Goal: Information Seeking & Learning: Learn about a topic

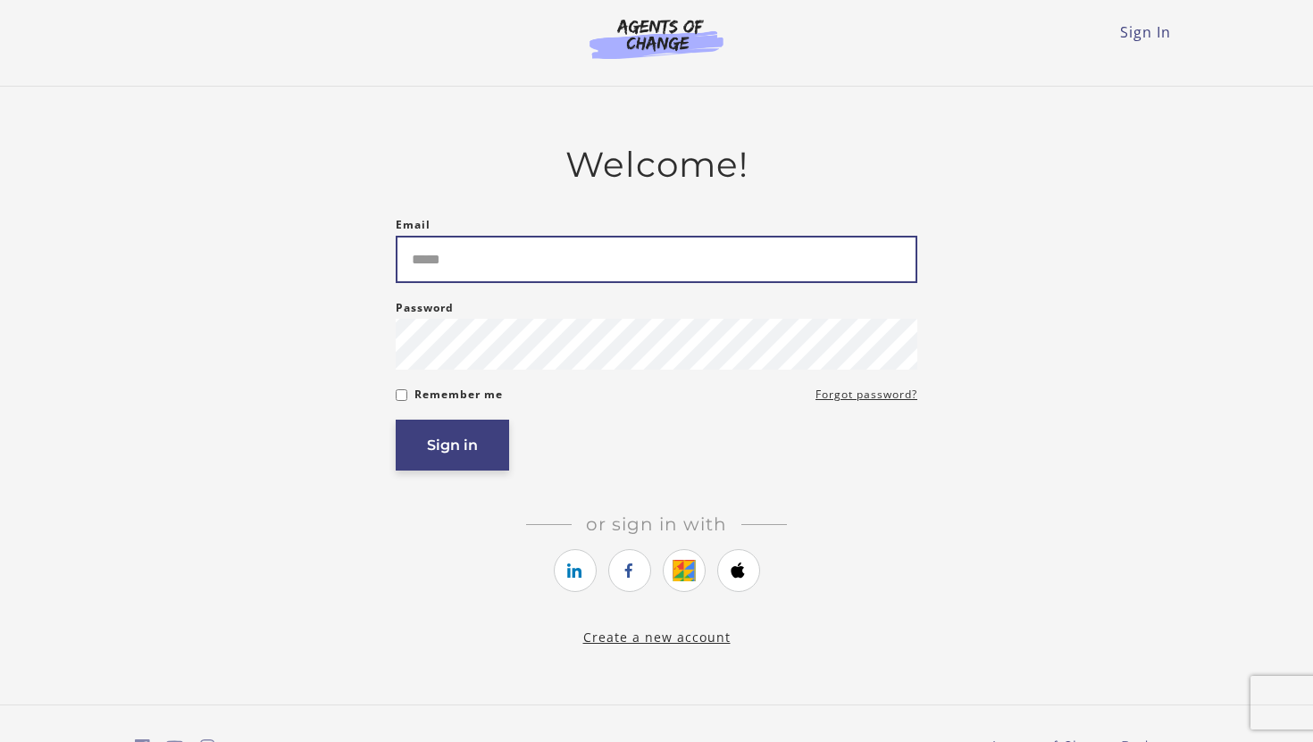
type input "**********"
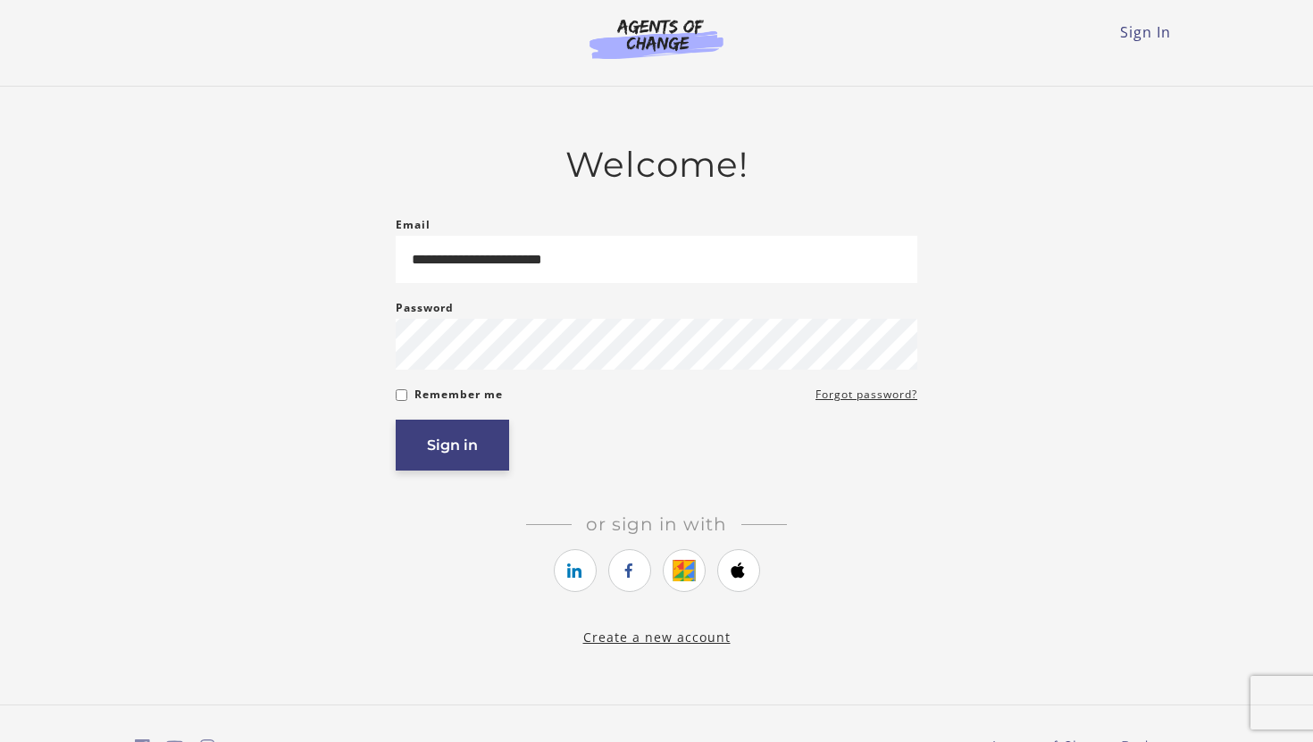
click at [458, 450] on button "Sign in" at bounding box center [452, 445] width 113 height 51
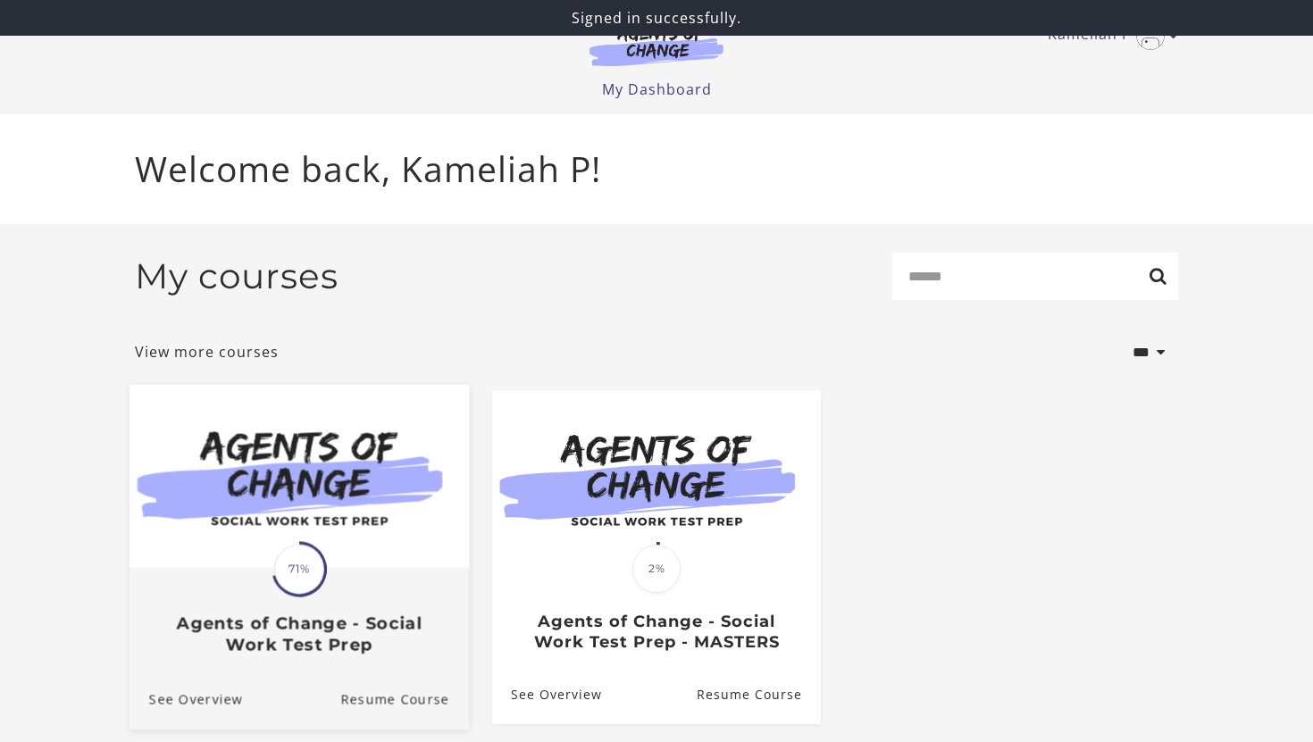
click at [249, 563] on img at bounding box center [298, 476] width 339 height 183
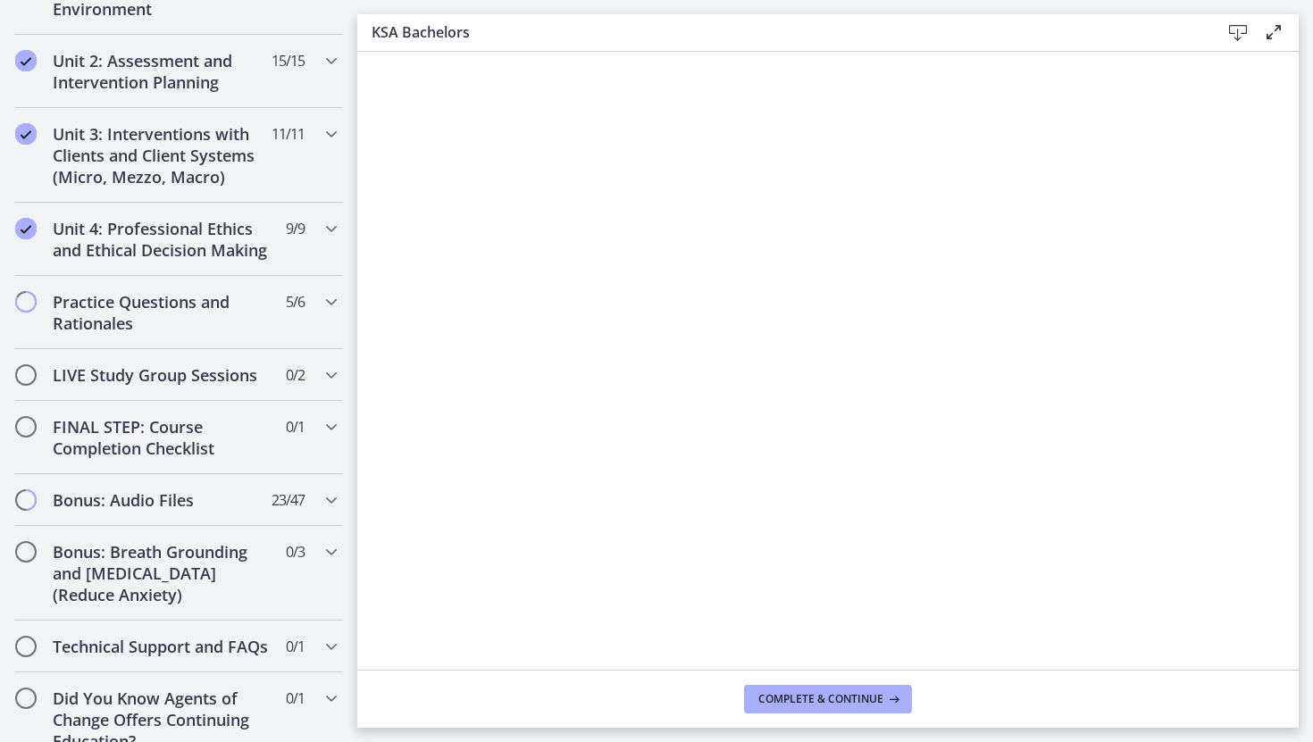
scroll to position [1397, 0]
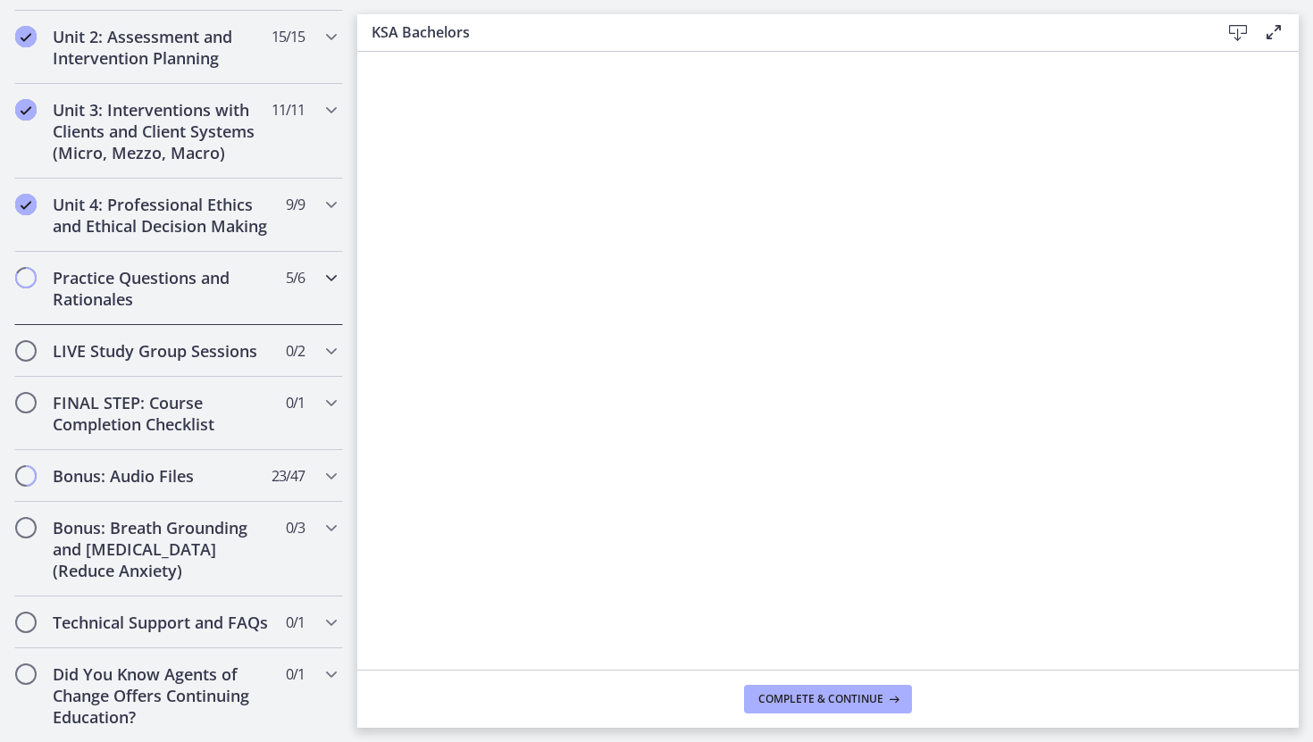
click at [210, 282] on h2 "Practice Questions and Rationales" at bounding box center [162, 288] width 218 height 43
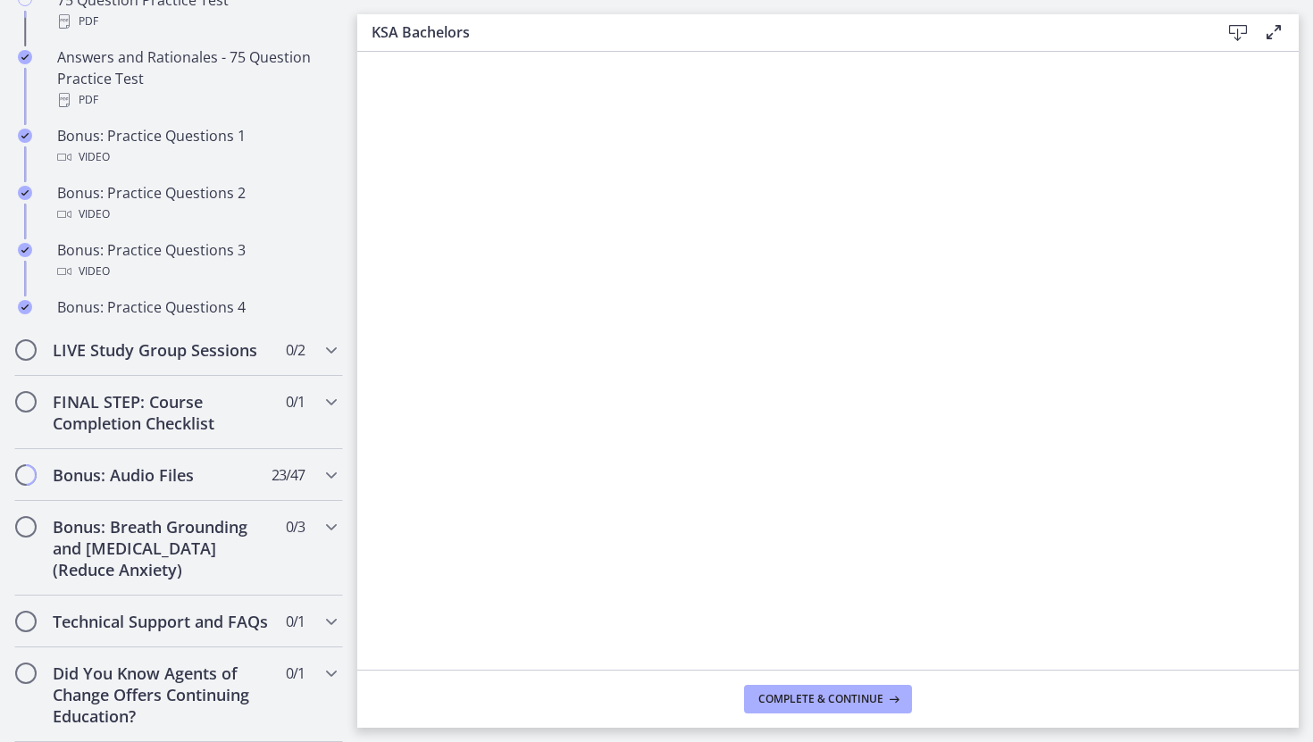
scroll to position [576, 0]
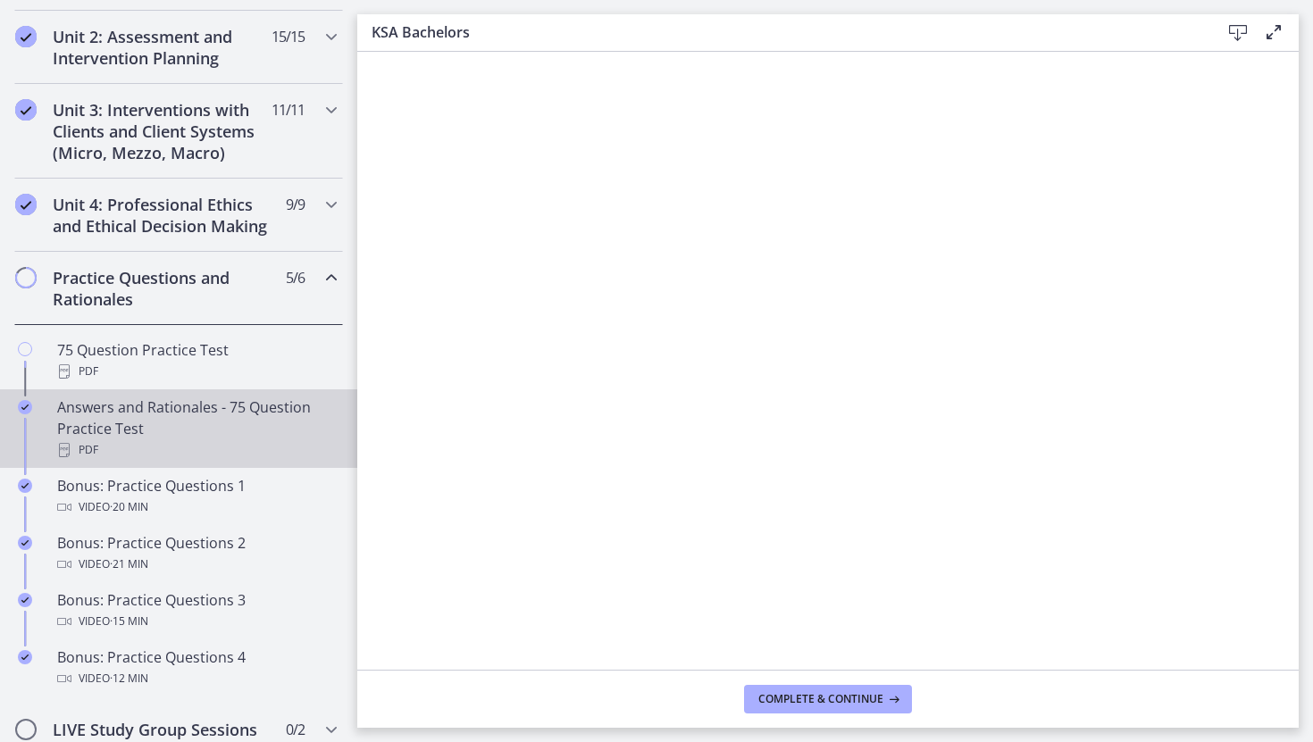
click at [222, 431] on div "Answers and Rationales - 75 Question Practice Test PDF" at bounding box center [196, 428] width 279 height 64
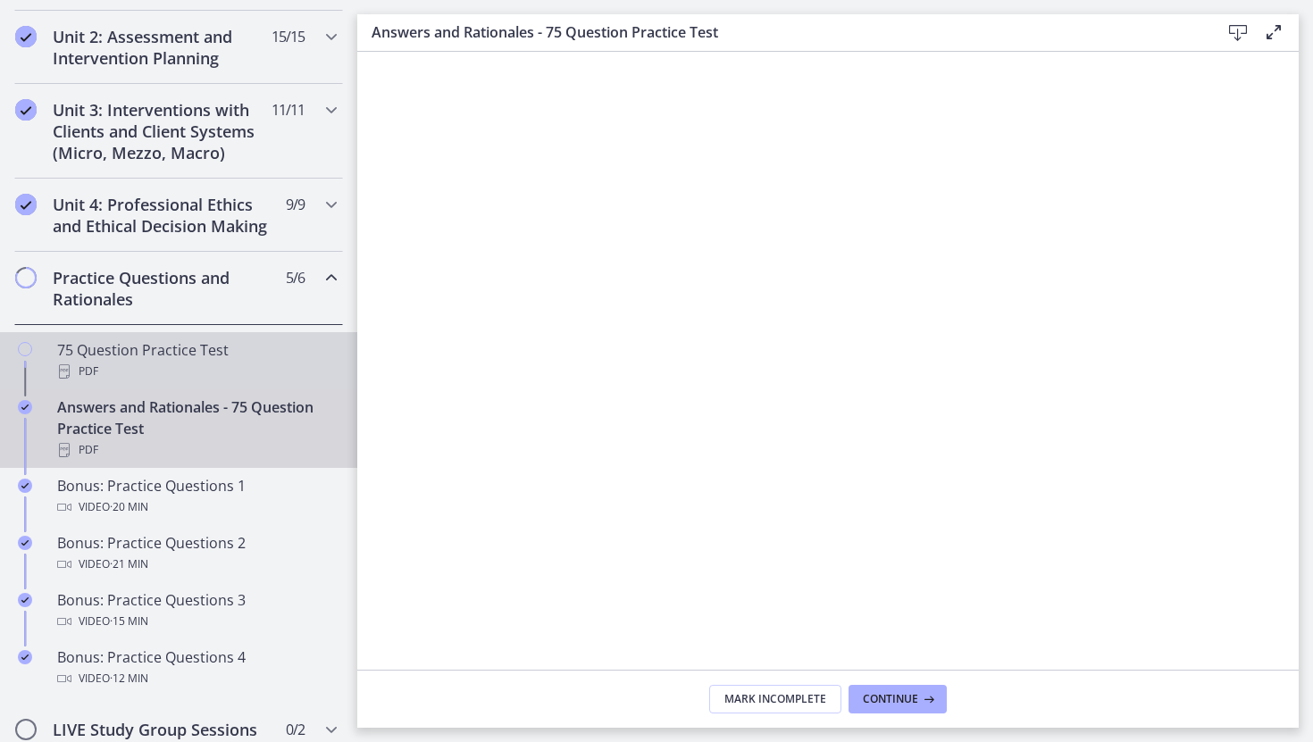
click at [104, 359] on div "75 Question Practice Test PDF" at bounding box center [196, 360] width 279 height 43
click at [105, 435] on div "Answers and Rationales - 75 Question Practice Test PDF" at bounding box center [196, 428] width 279 height 64
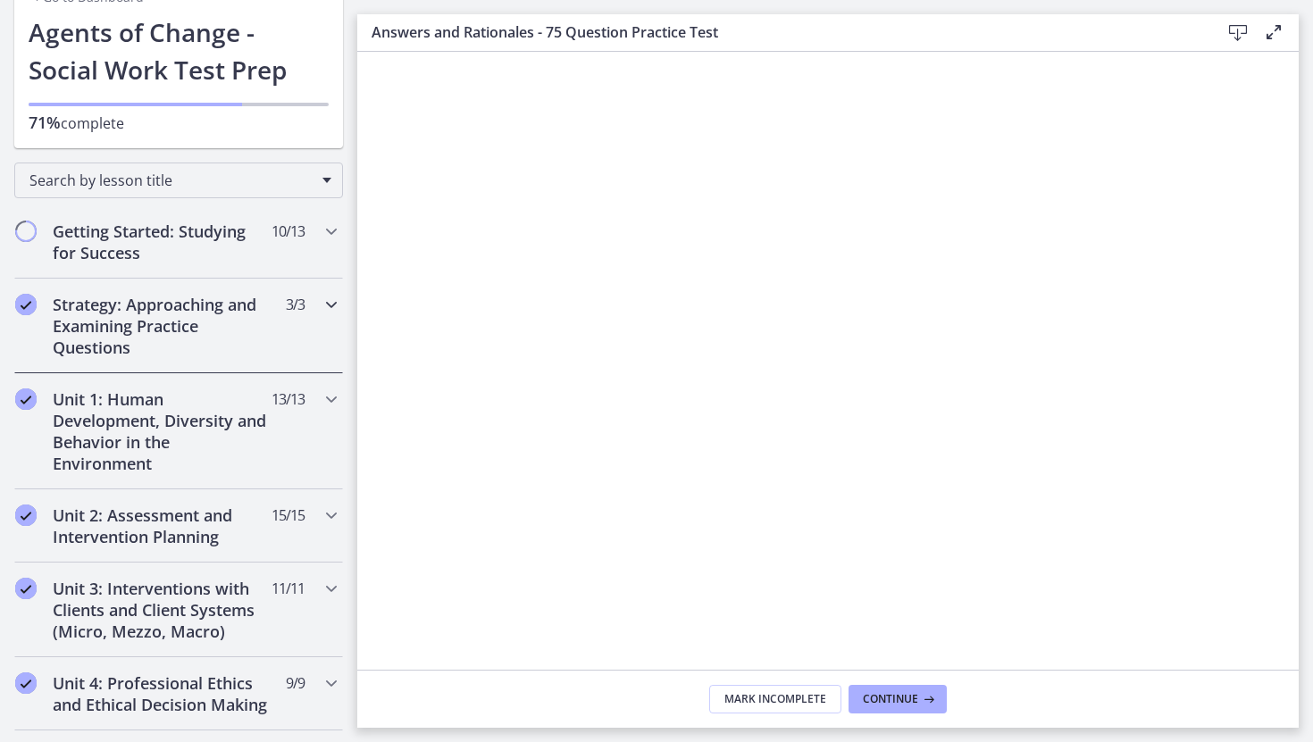
scroll to position [105, 0]
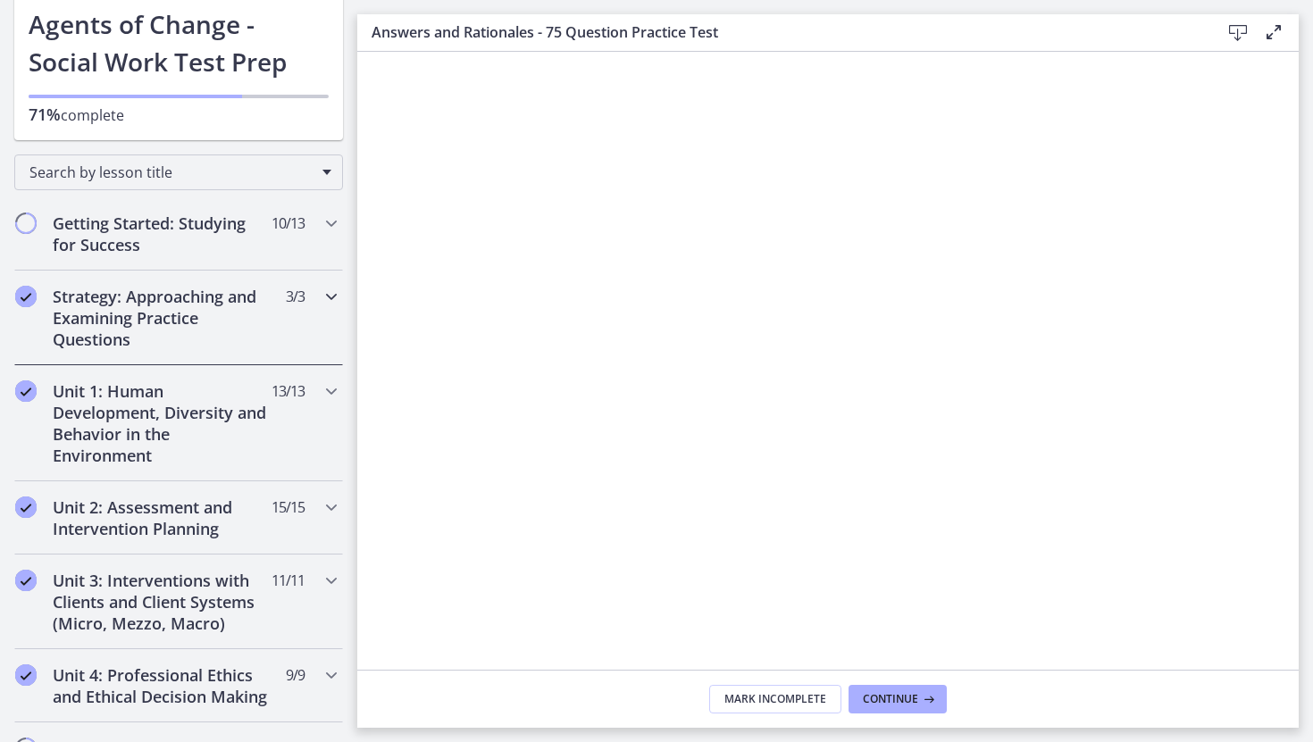
click at [132, 292] on h2 "Strategy: Approaching and Examining Practice Questions" at bounding box center [162, 318] width 218 height 64
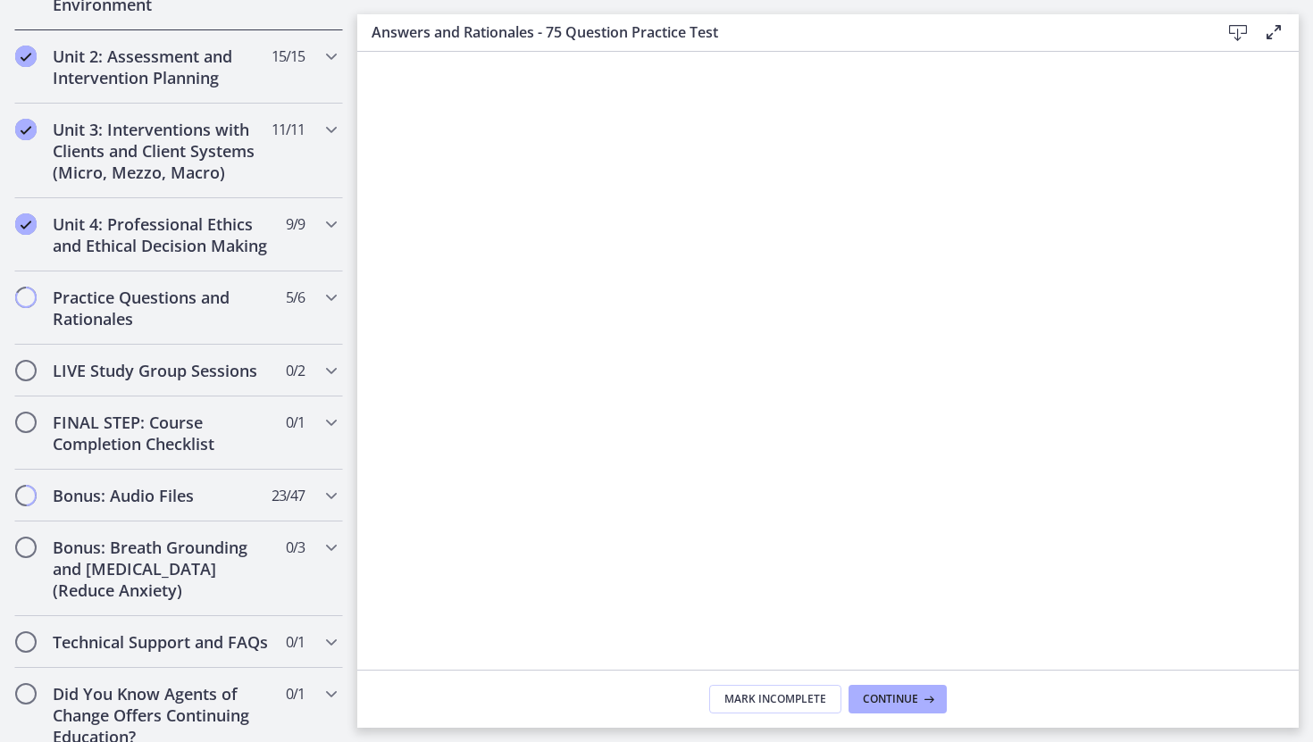
scroll to position [783, 0]
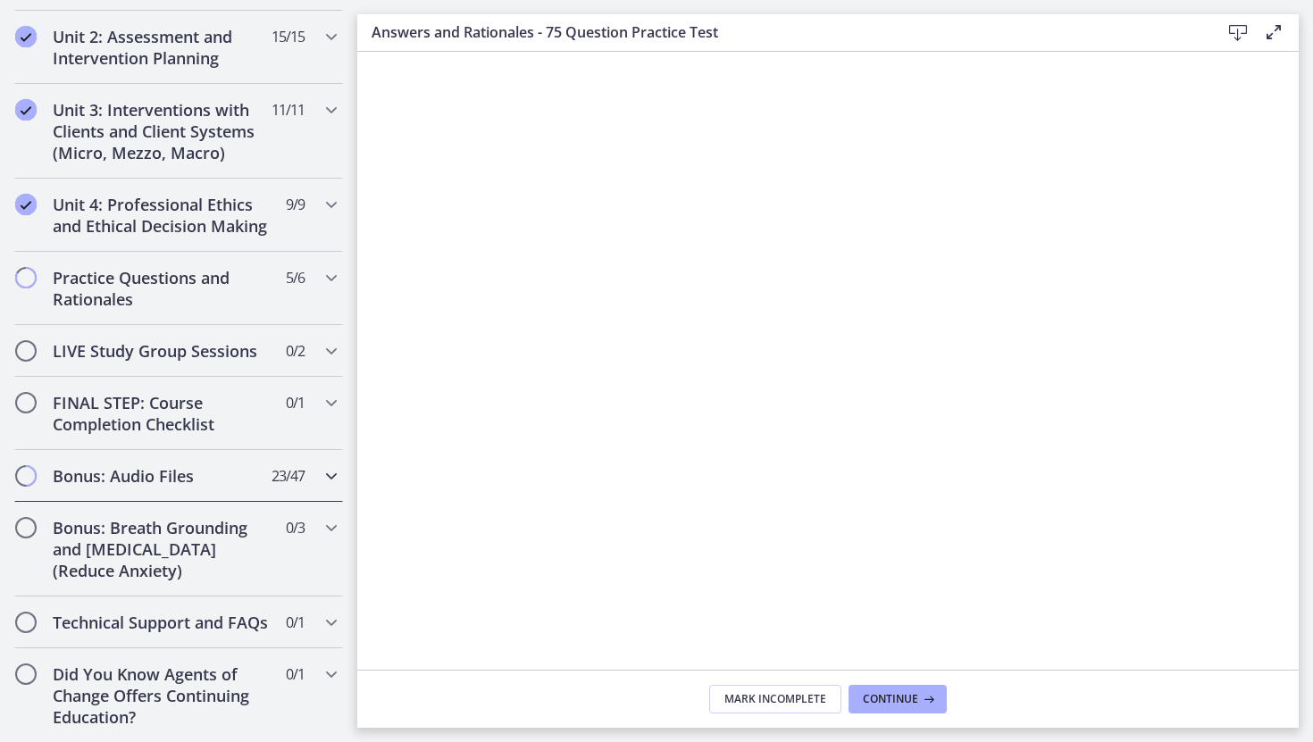
click at [102, 480] on h2 "Bonus: Audio Files" at bounding box center [162, 475] width 218 height 21
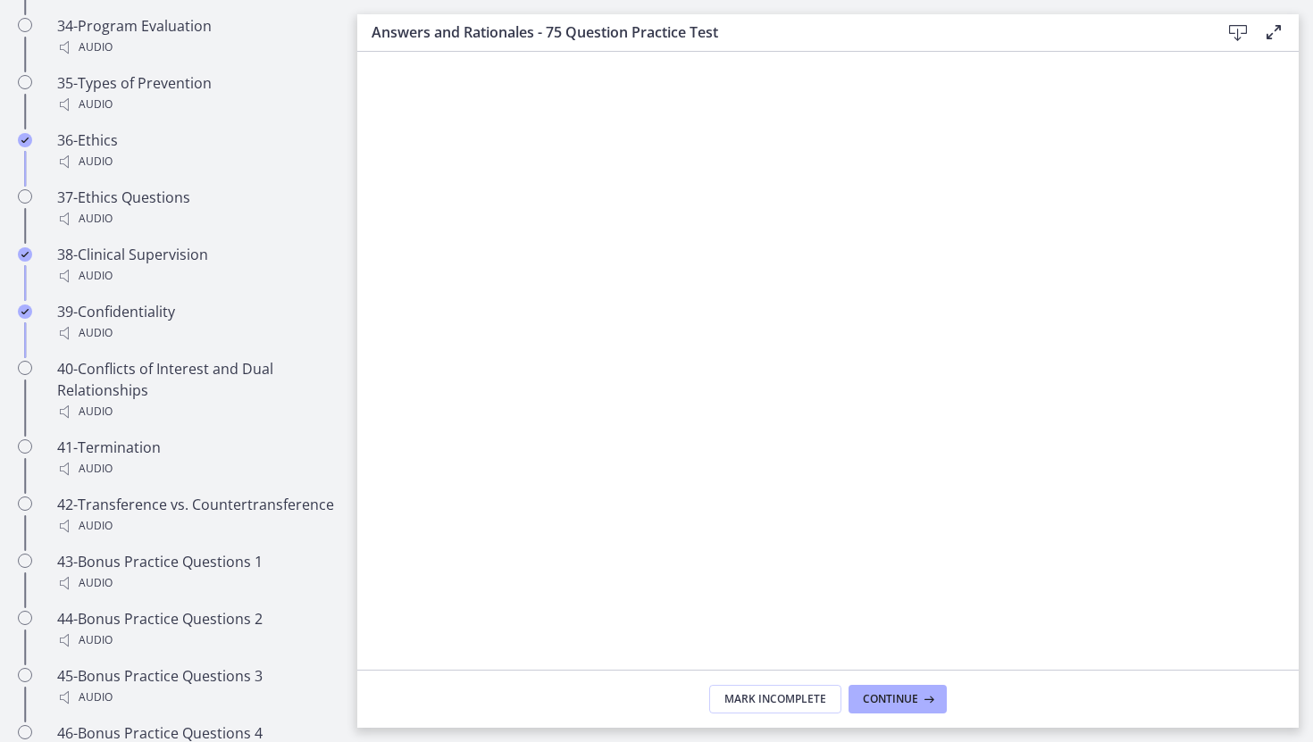
scroll to position [3030, 0]
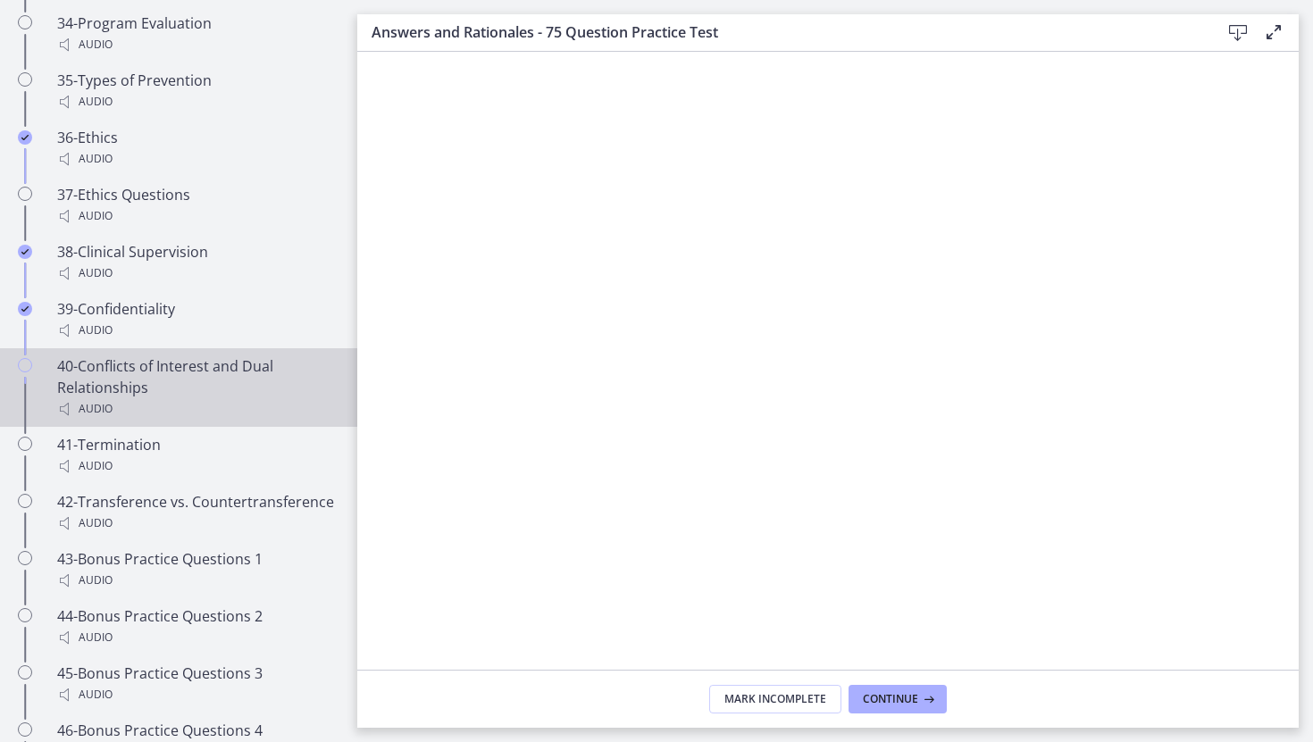
click at [94, 357] on div "40-Conflicts of Interest and Dual Relationships Audio" at bounding box center [196, 387] width 279 height 64
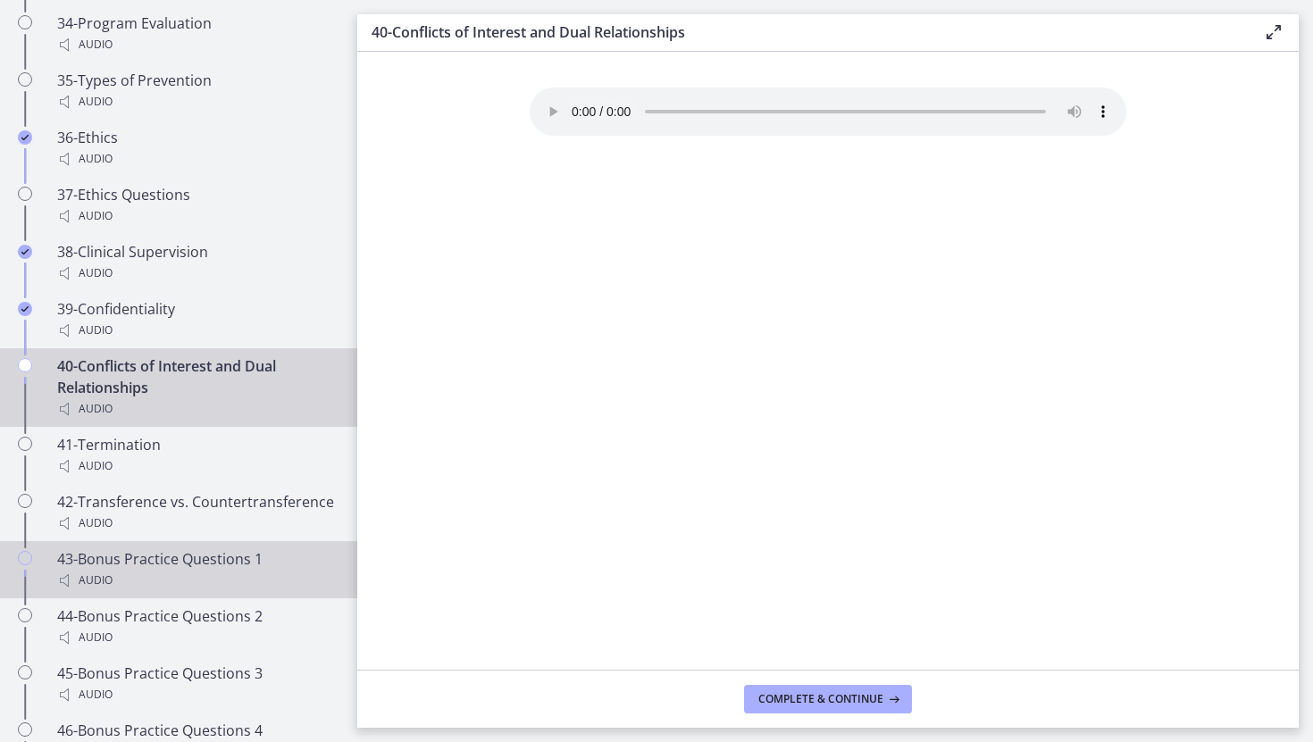
click at [91, 548] on div "43-Bonus Practice Questions 1 Audio" at bounding box center [196, 569] width 279 height 43
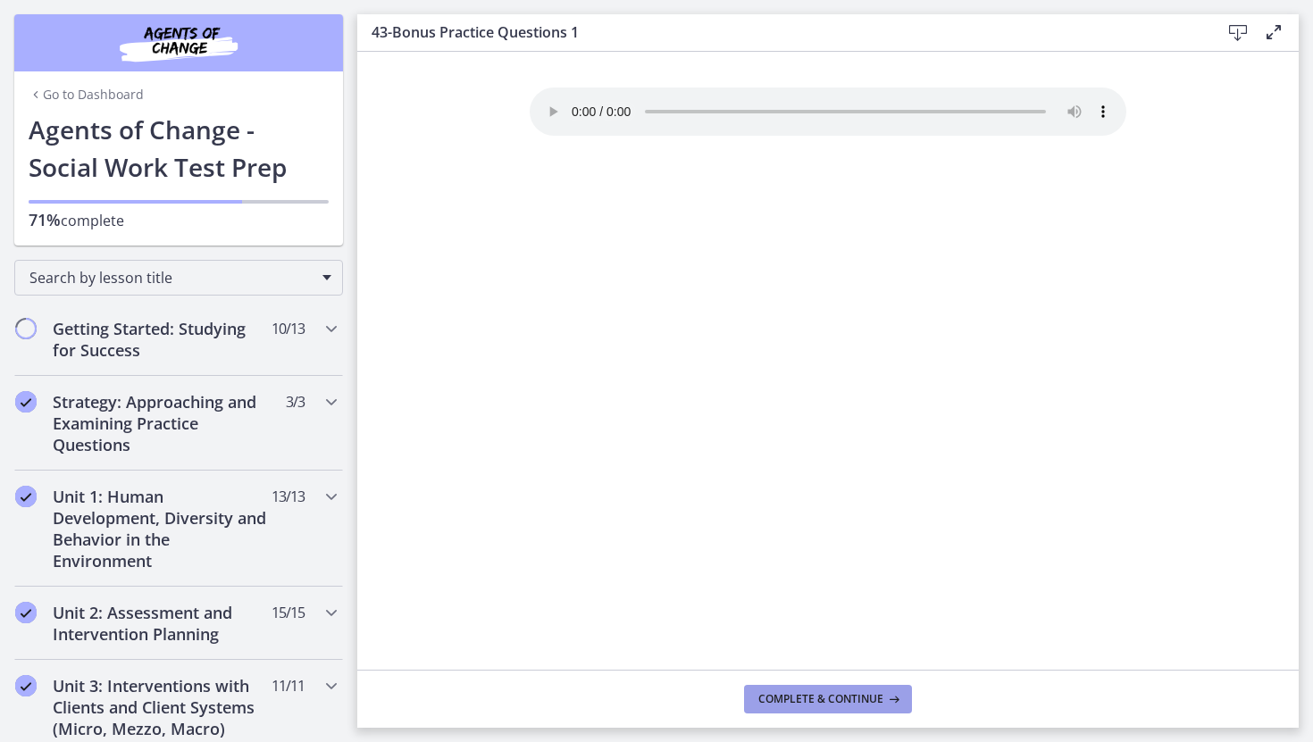
click at [828, 710] on button "Complete & continue" at bounding box center [828, 699] width 168 height 29
click at [55, 88] on link "Go to Dashboard" at bounding box center [86, 95] width 115 height 18
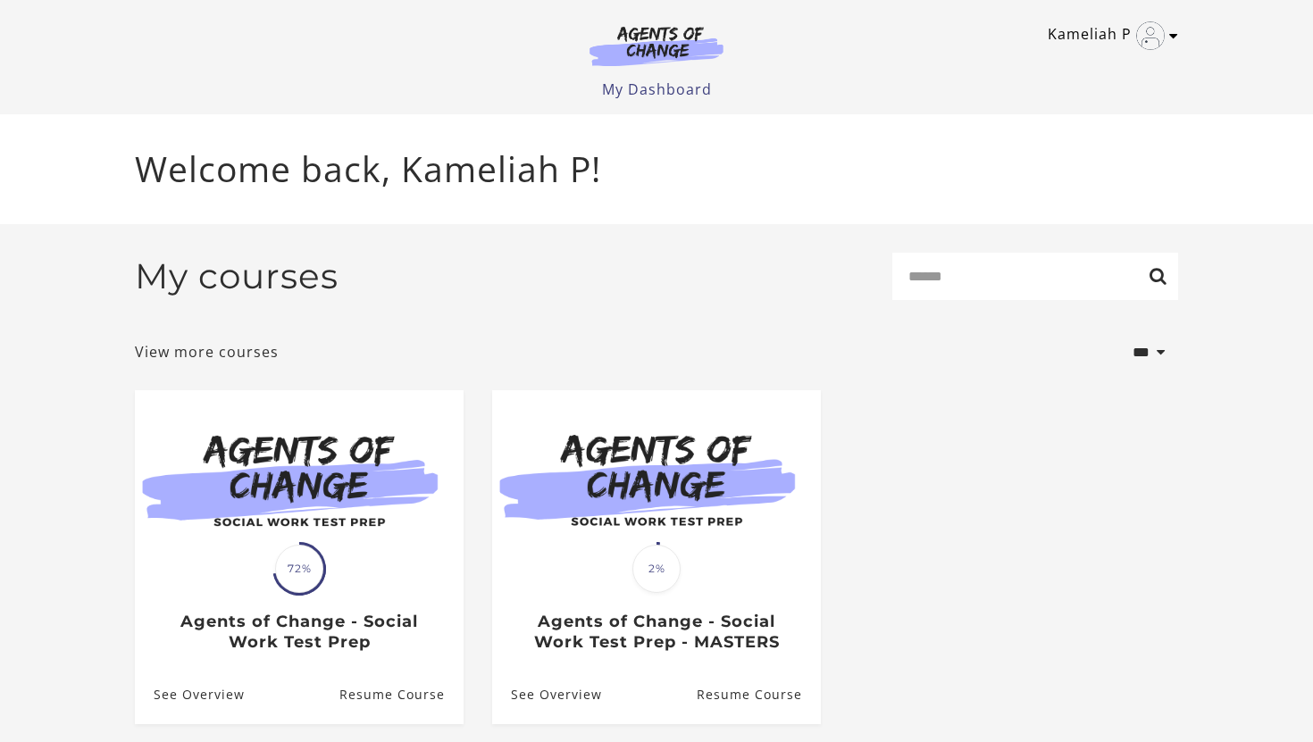
click at [1168, 35] on link "Kameliah P" at bounding box center [1107, 35] width 121 height 29
click at [1064, 122] on link "Sign Out" at bounding box center [1103, 126] width 157 height 30
